Goal: Transaction & Acquisition: Purchase product/service

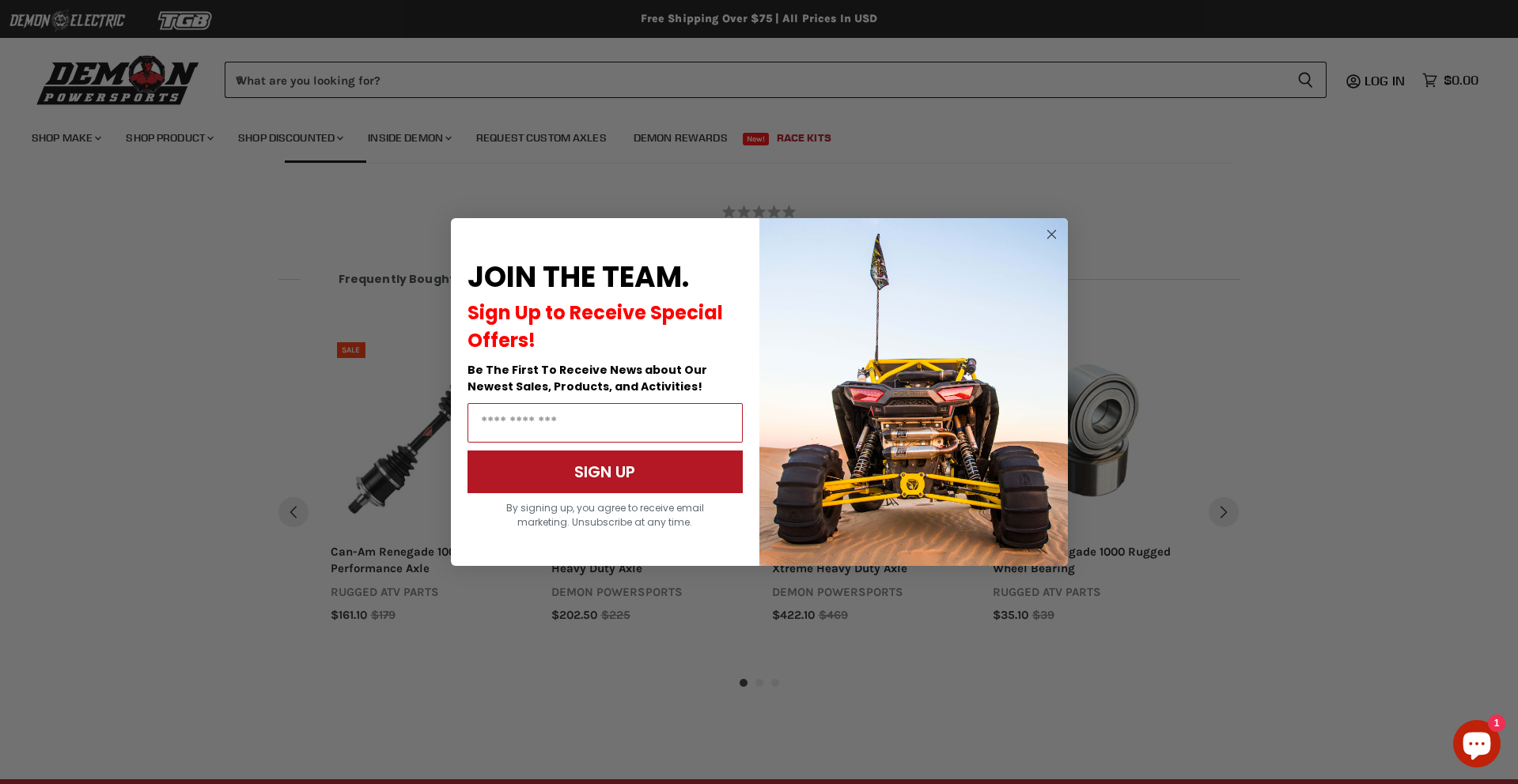
scroll to position [1514, 0]
